Goal: Transaction & Acquisition: Purchase product/service

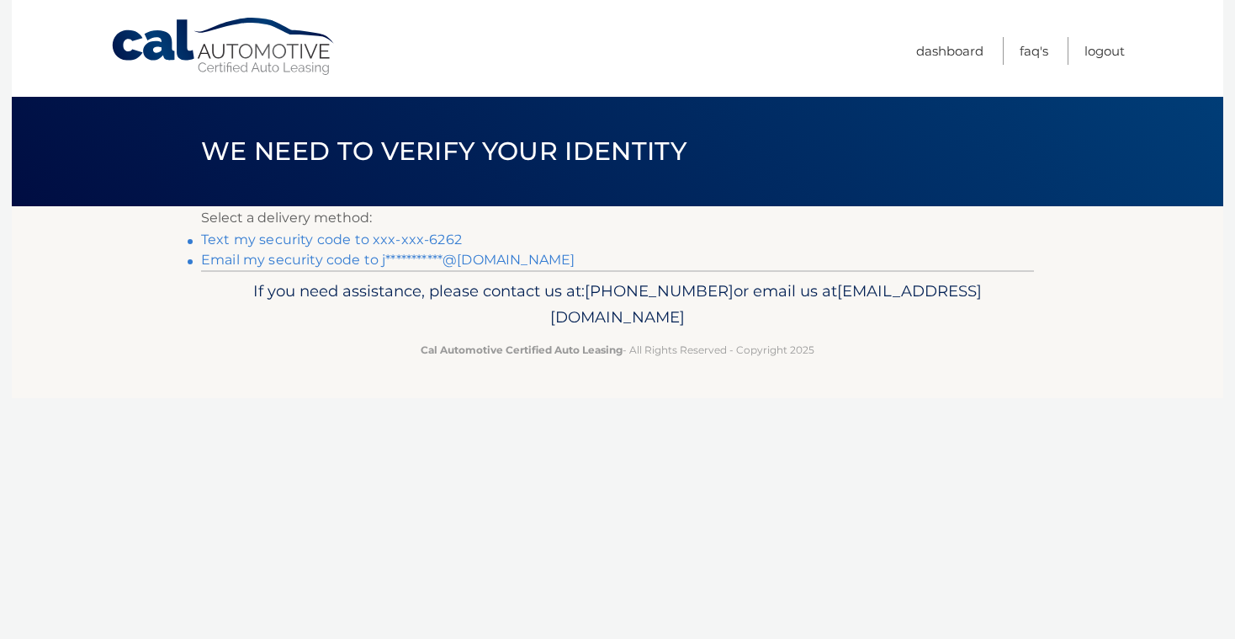
click at [436, 242] on link "Text my security code to xxx-xxx-6262" at bounding box center [331, 239] width 261 height 16
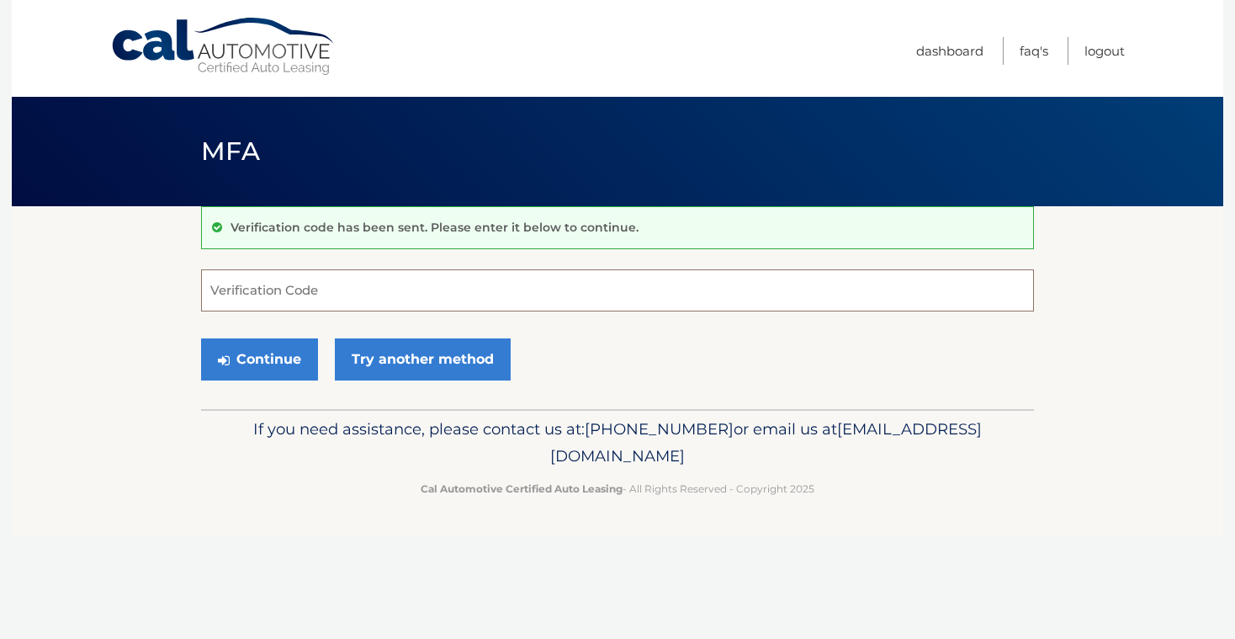
click at [417, 284] on input "Verification Code" at bounding box center [617, 290] width 833 height 42
type input "942376"
click at [259, 358] on button "Continue" at bounding box center [259, 359] width 117 height 42
click at [283, 356] on button "Continue" at bounding box center [259, 359] width 117 height 42
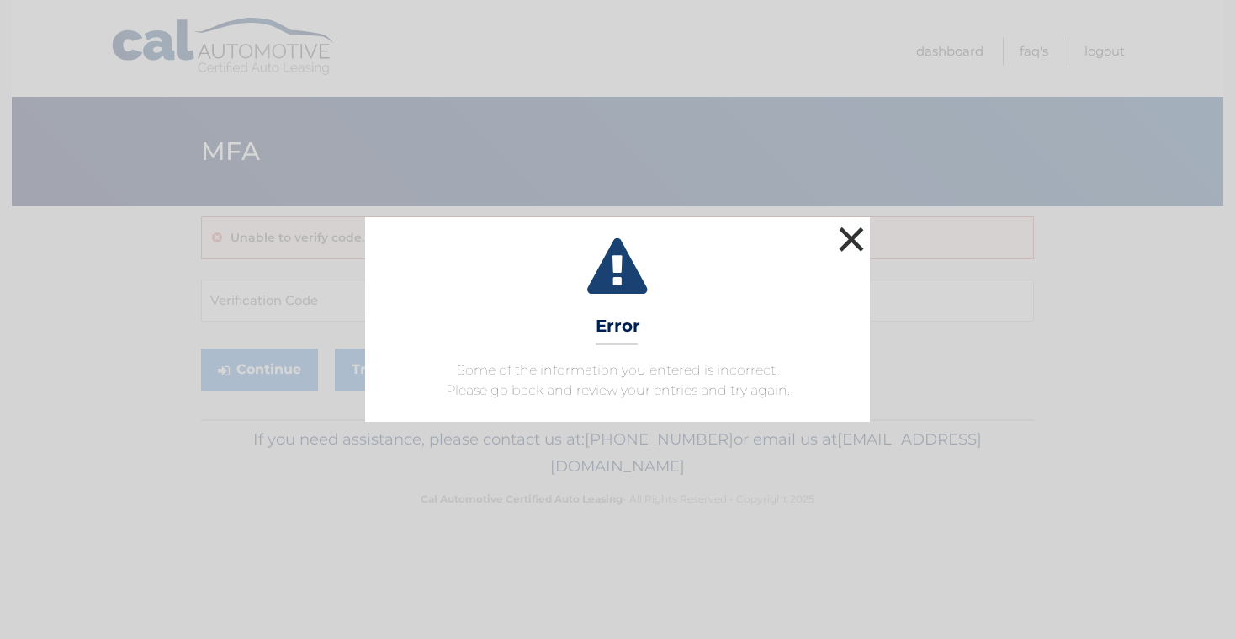
click at [856, 248] on button "×" at bounding box center [852, 239] width 34 height 34
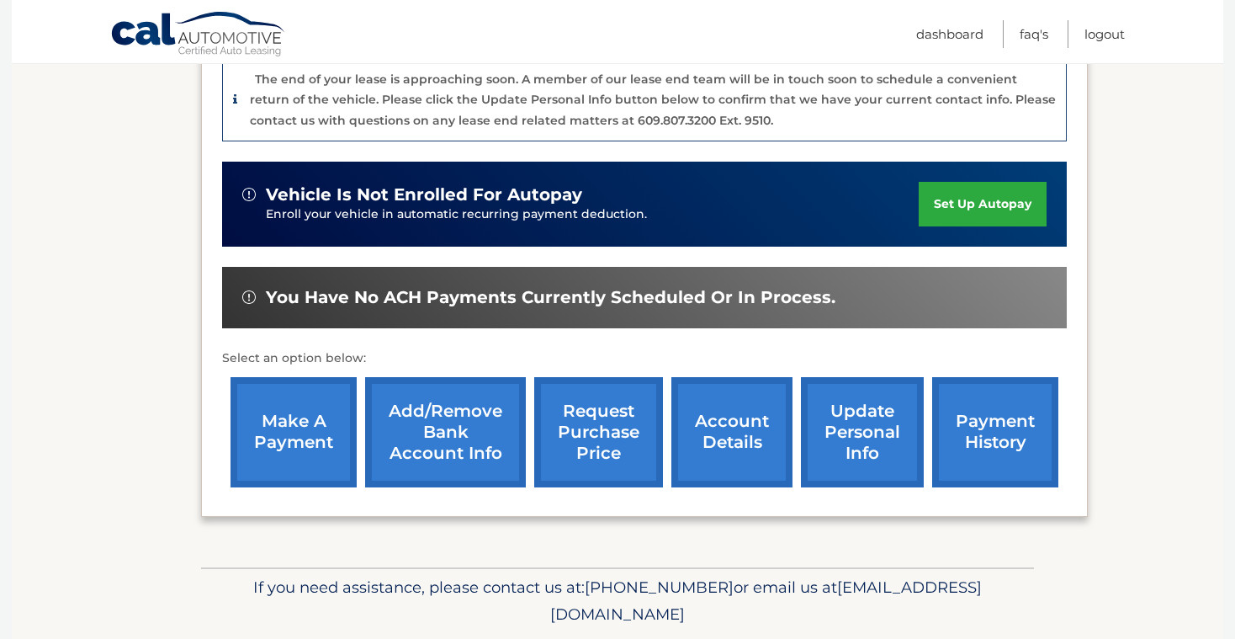
scroll to position [444, 0]
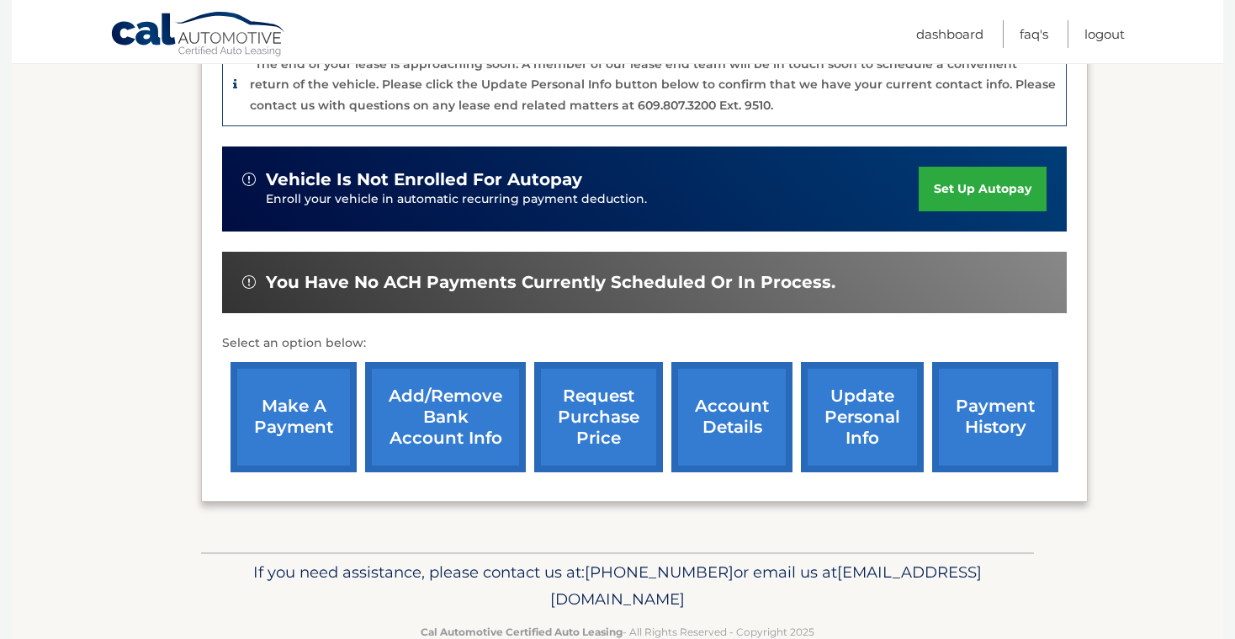
click at [321, 411] on link "make a payment" at bounding box center [294, 417] width 126 height 110
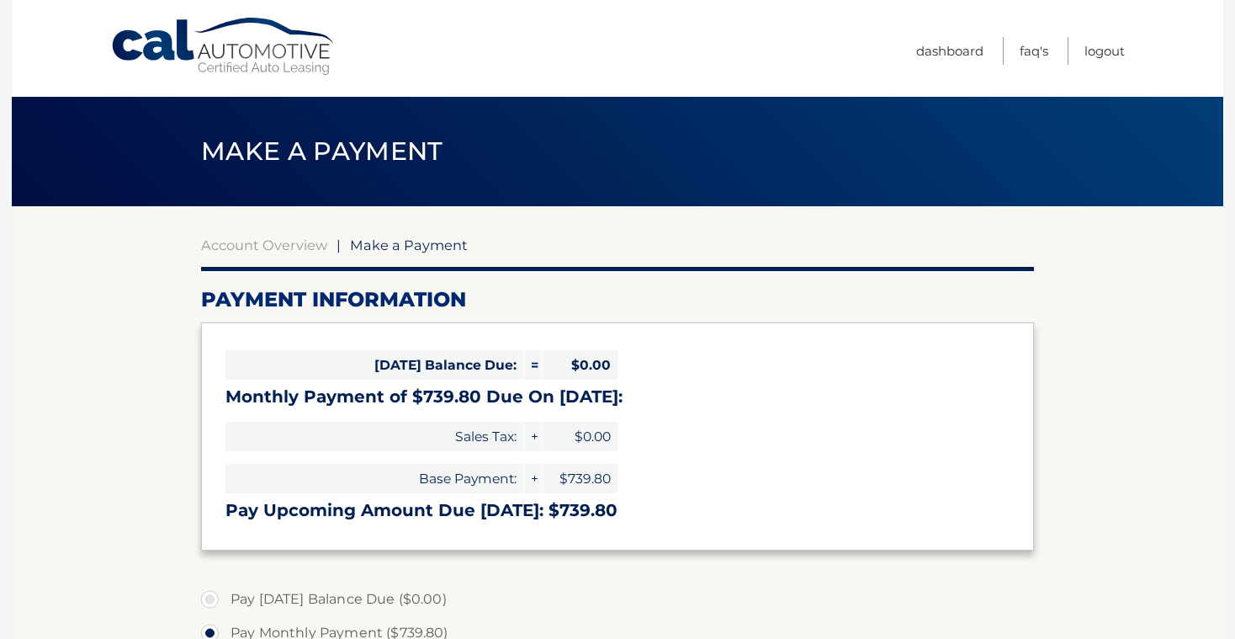
select select "NmNhMjNmODgtMzIwZi00ODFkLTgwMzItNzE4ODBiN2JhMjM5"
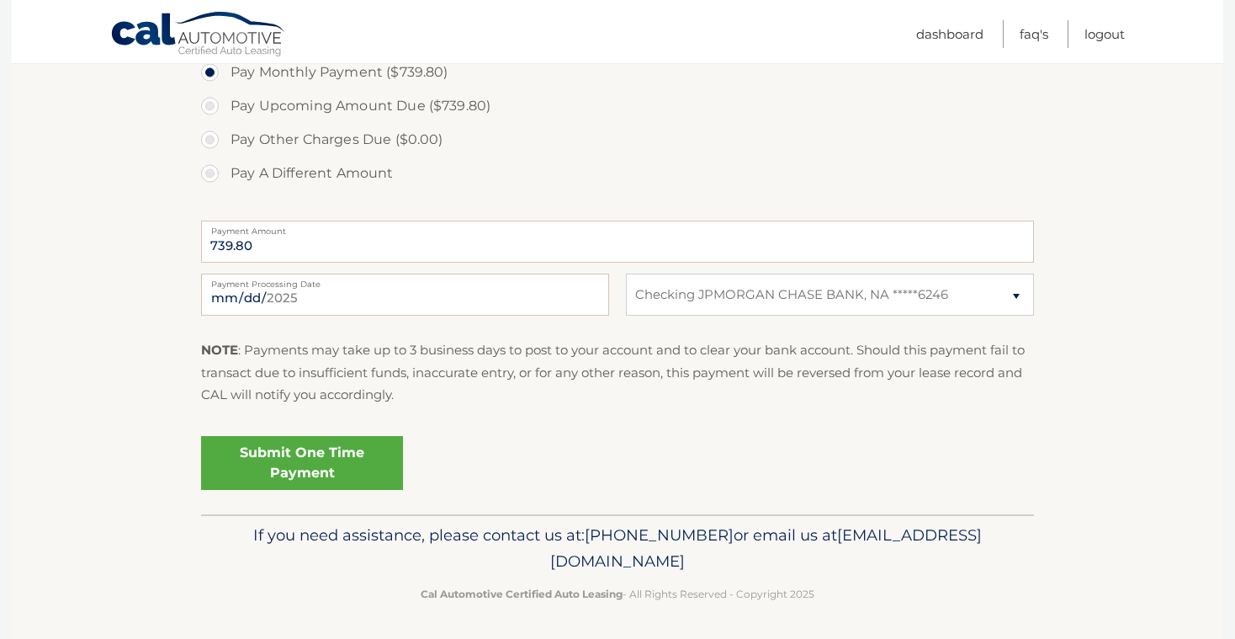
scroll to position [560, 0]
click at [320, 447] on link "Submit One Time Payment" at bounding box center [302, 464] width 202 height 54
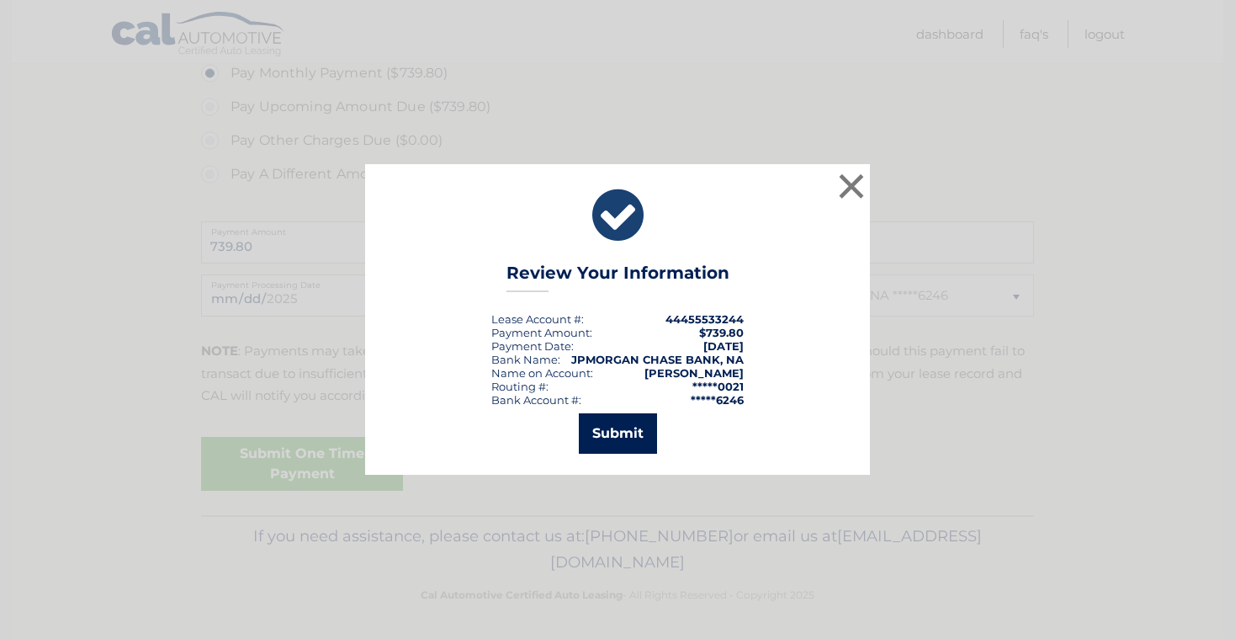
click at [583, 440] on button "Submit" at bounding box center [618, 433] width 78 height 40
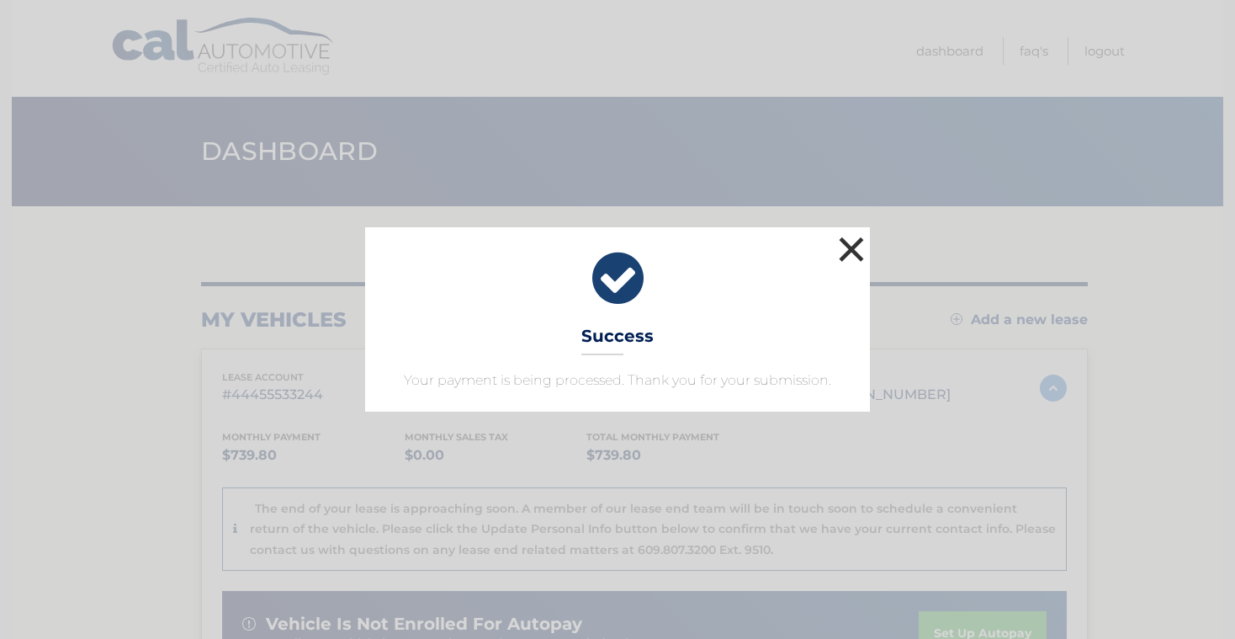
click at [857, 255] on button "×" at bounding box center [852, 249] width 34 height 34
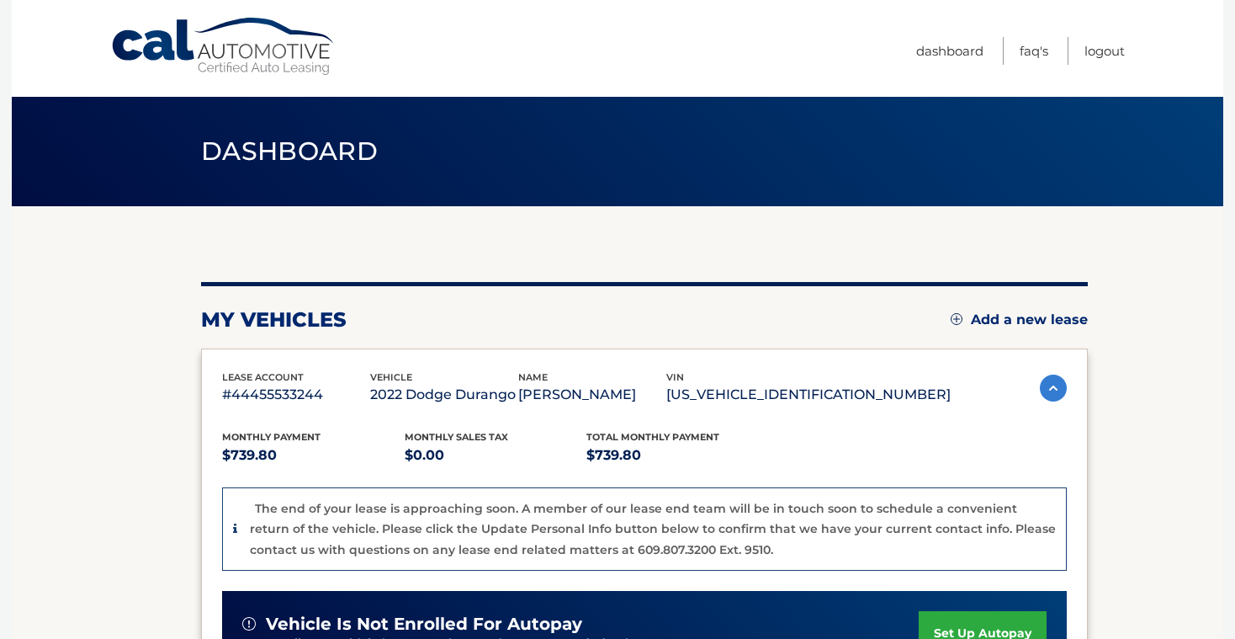
click at [1047, 383] on img at bounding box center [1053, 387] width 27 height 27
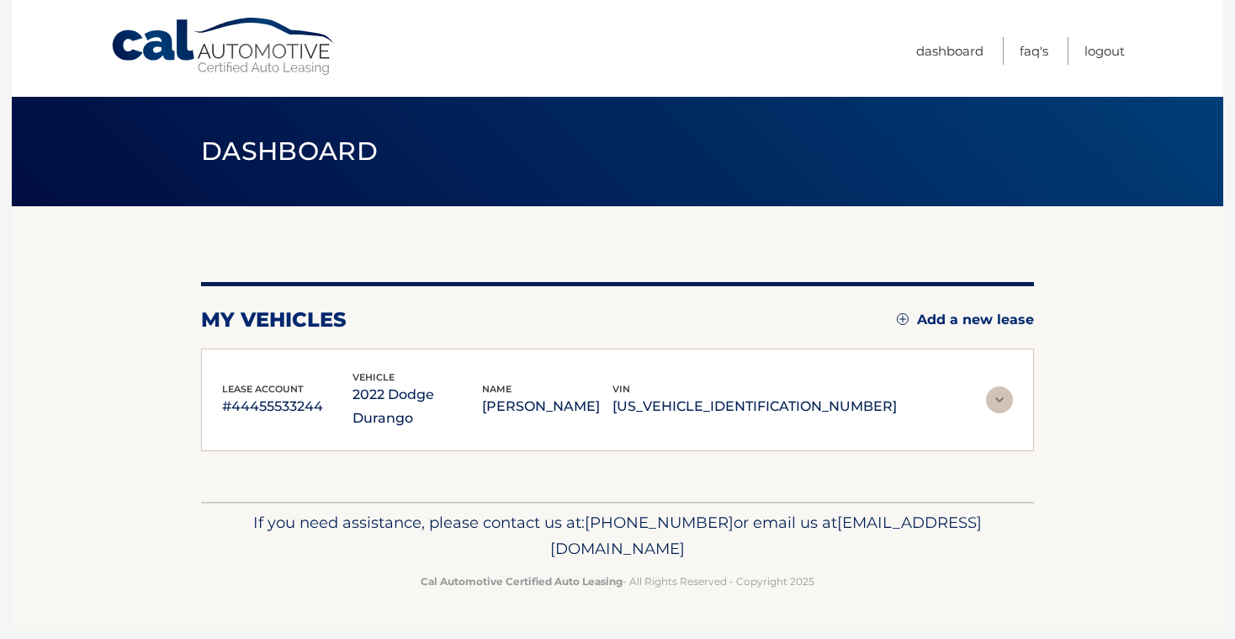
click at [1001, 393] on img at bounding box center [999, 399] width 27 height 27
